Goal: Find specific page/section: Find specific page/section

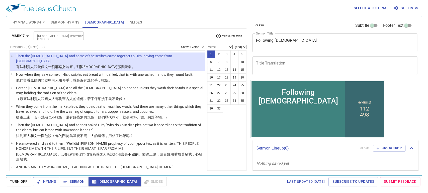
drag, startPoint x: 0, startPoint y: 0, endPoint x: 75, endPoint y: 75, distance: 106.3
click at [75, 78] on wg2839 "，就是 沒有洗的 手 ，吃 飯 。" at bounding box center [90, 80] width 43 height 4
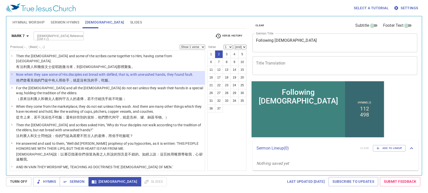
select select "2"
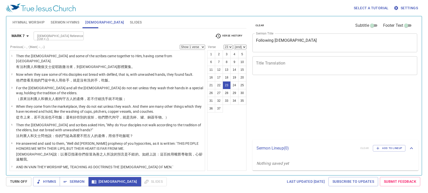
select select "23"
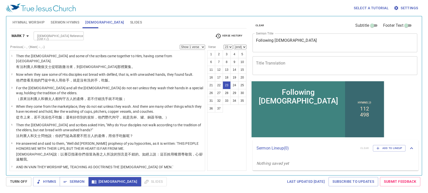
scroll to position [296, 0]
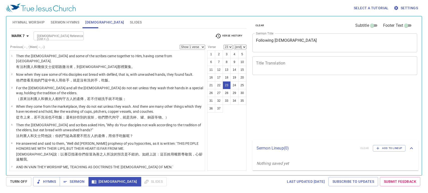
select select "23"
